Goal: Task Accomplishment & Management: Use online tool/utility

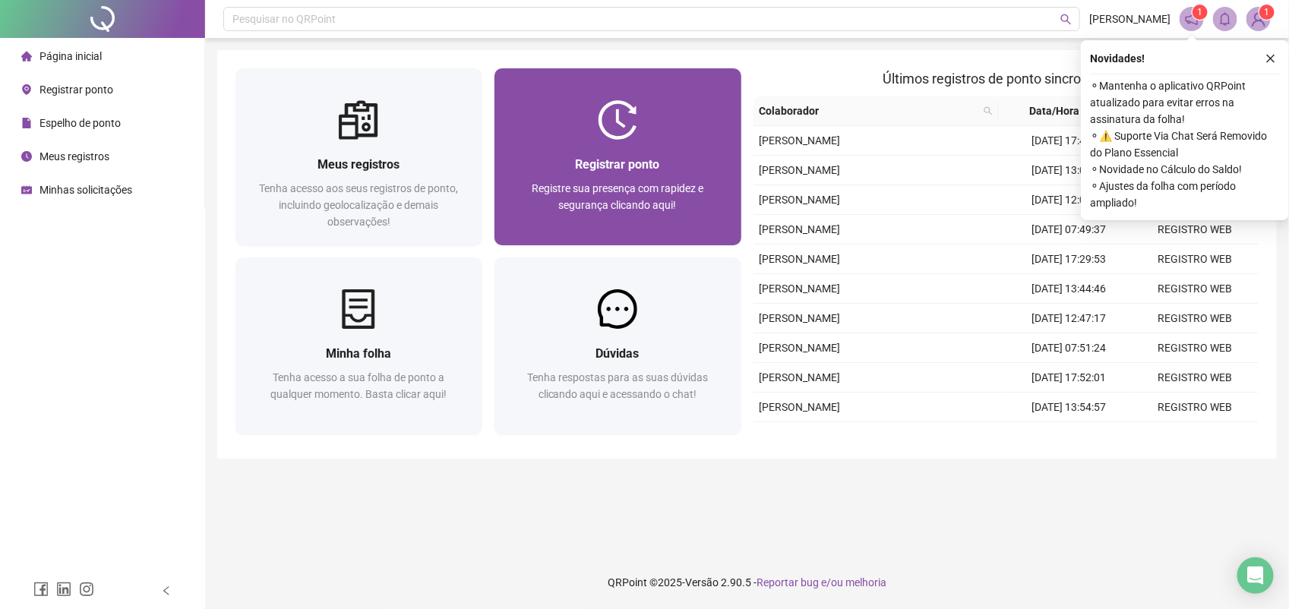
click at [651, 199] on span "Registre sua presença com rapidez e segurança clicando aqui!" at bounding box center [618, 196] width 172 height 29
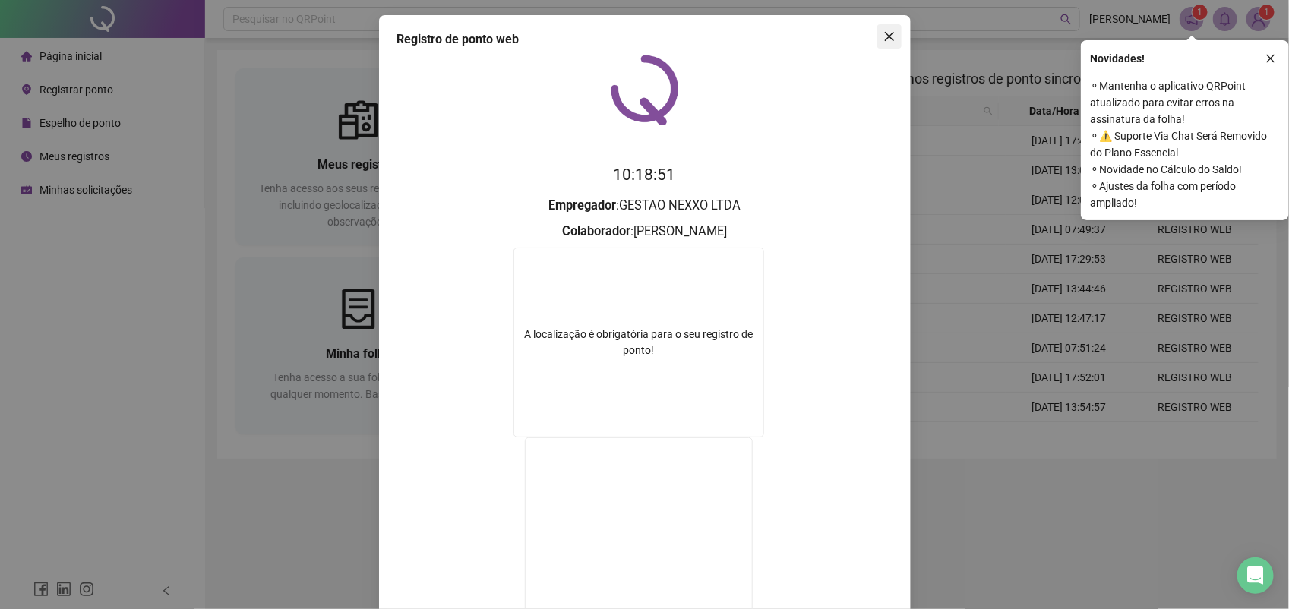
click at [883, 34] on icon "close" at bounding box center [889, 36] width 12 height 12
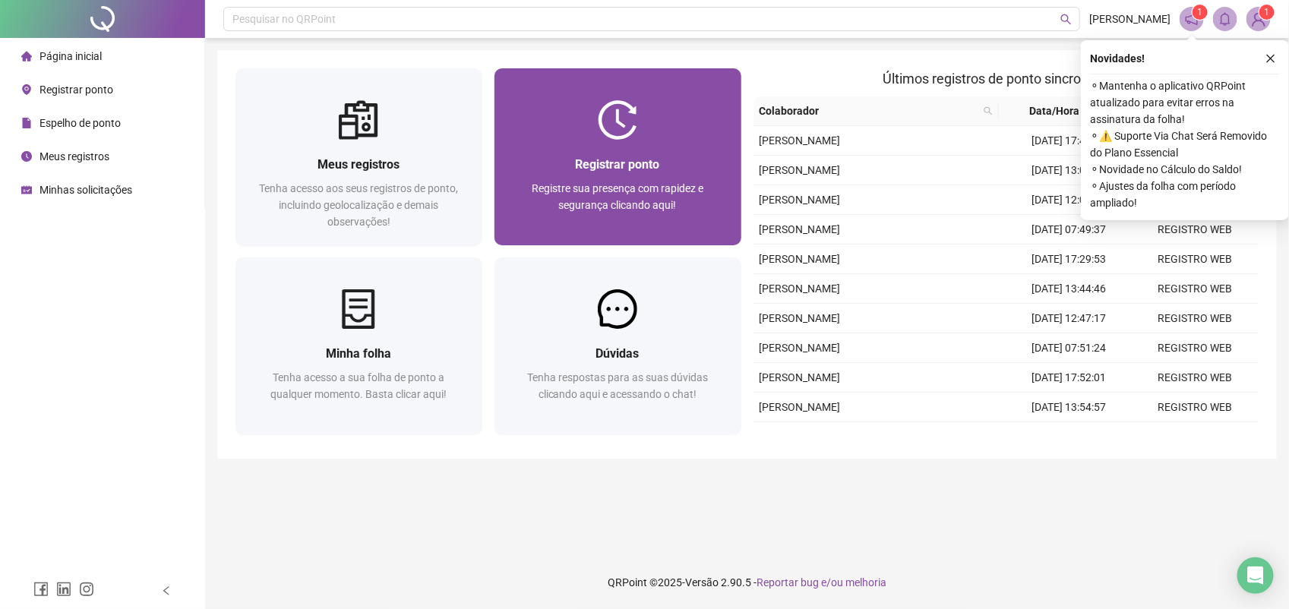
click at [670, 99] on div "Registrar ponto Registre sua presença com rapidez e segurança clicando aqui!" at bounding box center [617, 156] width 247 height 177
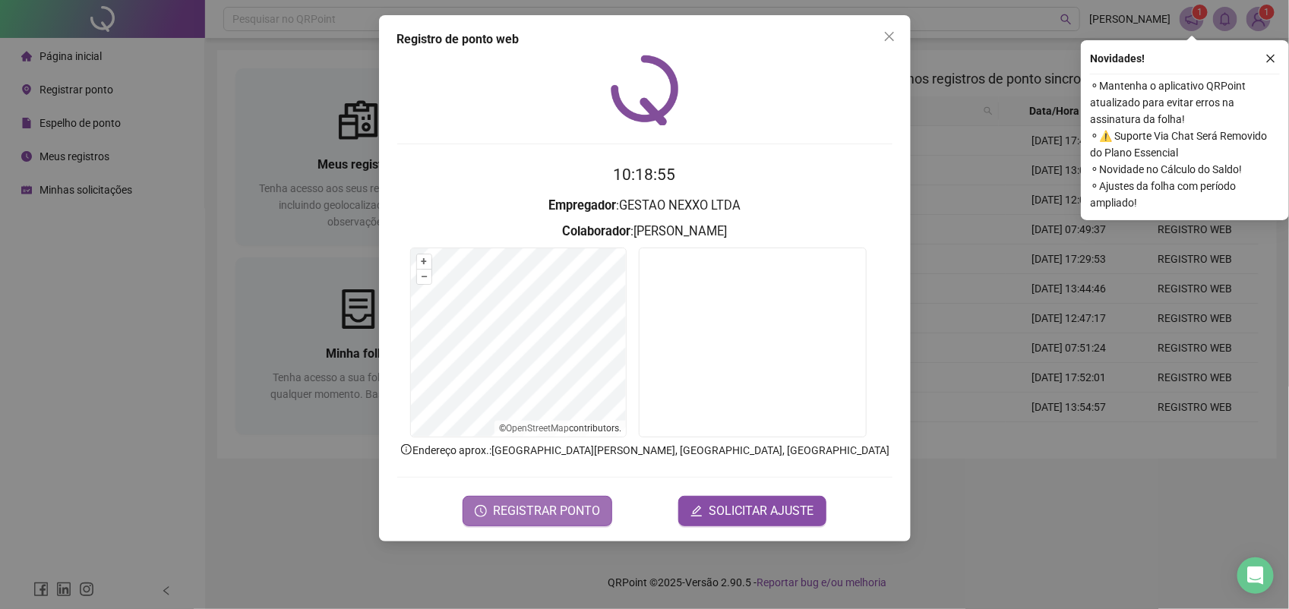
click at [555, 513] on span "REGISTRAR PONTO" at bounding box center [546, 511] width 107 height 18
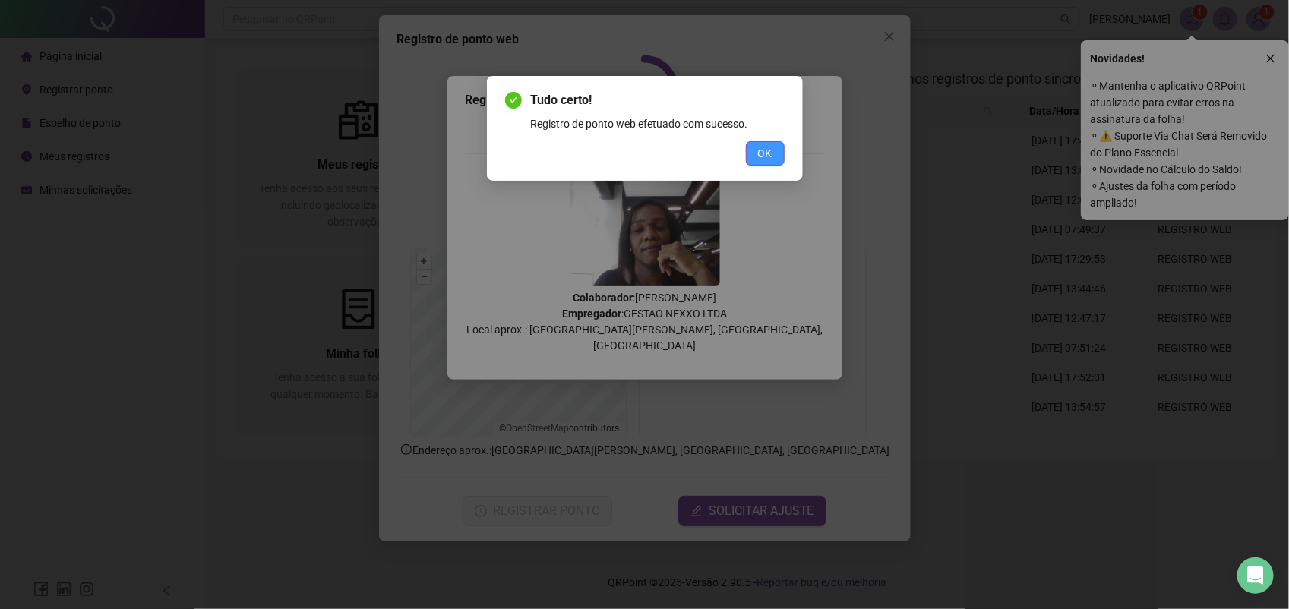
click at [775, 149] on button "OK" at bounding box center [765, 153] width 39 height 24
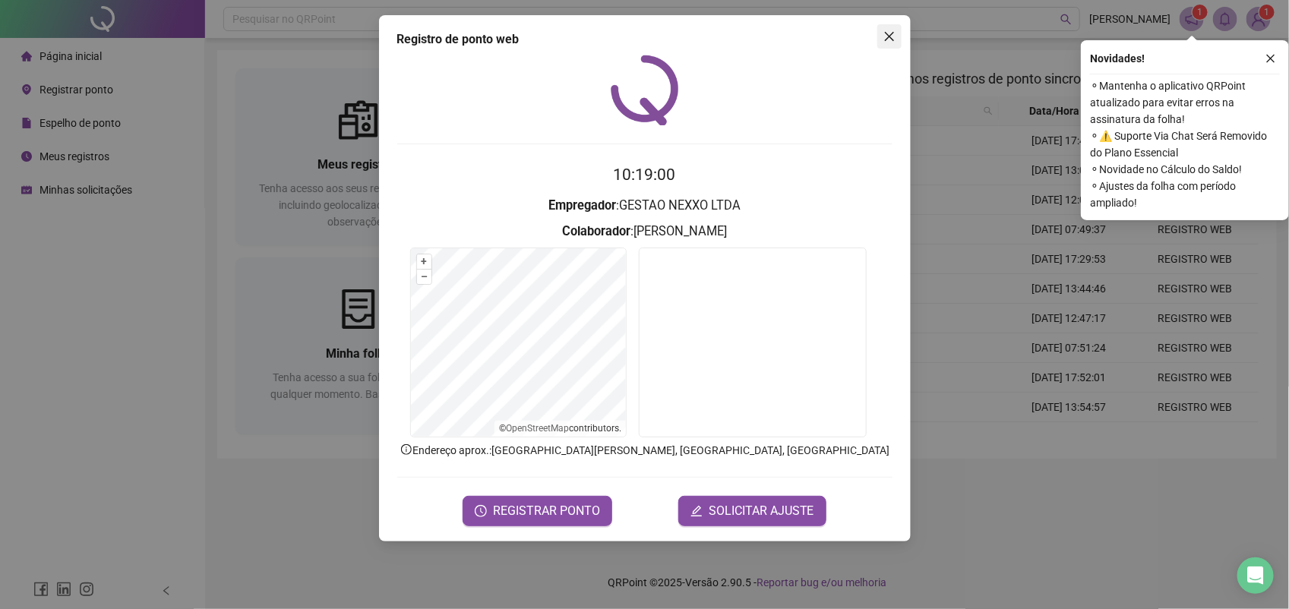
click at [885, 36] on icon "close" at bounding box center [889, 36] width 12 height 12
